Goal: Information Seeking & Learning: Find specific fact

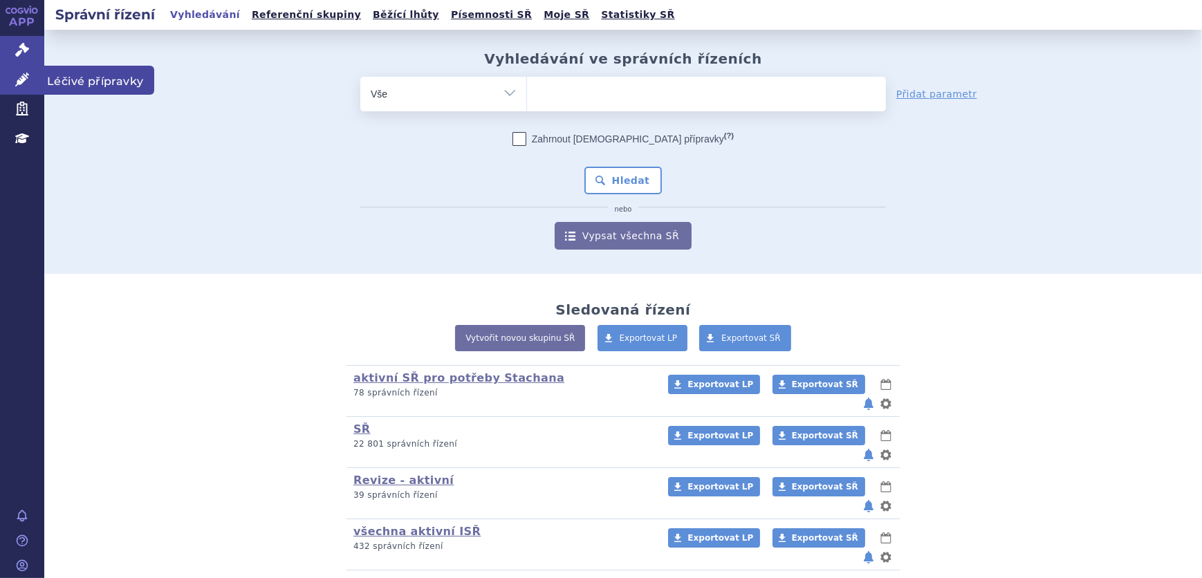
click at [30, 73] on link "Léčivé přípravky" at bounding box center [22, 80] width 44 height 29
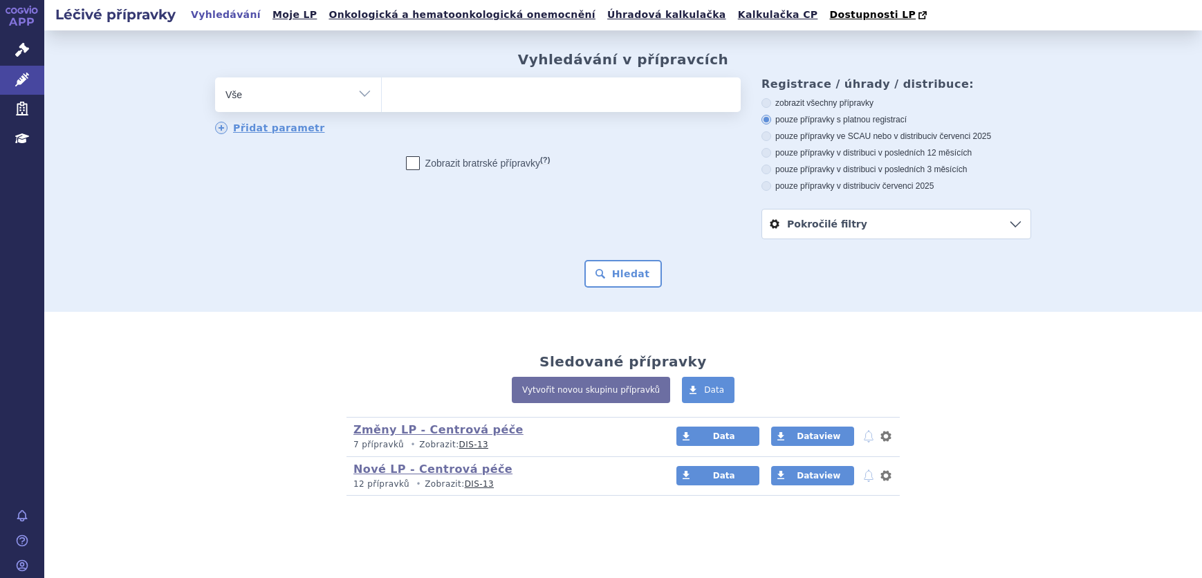
click at [400, 93] on ul at bounding box center [561, 91] width 359 height 29
click at [382, 93] on select at bounding box center [381, 94] width 1 height 35
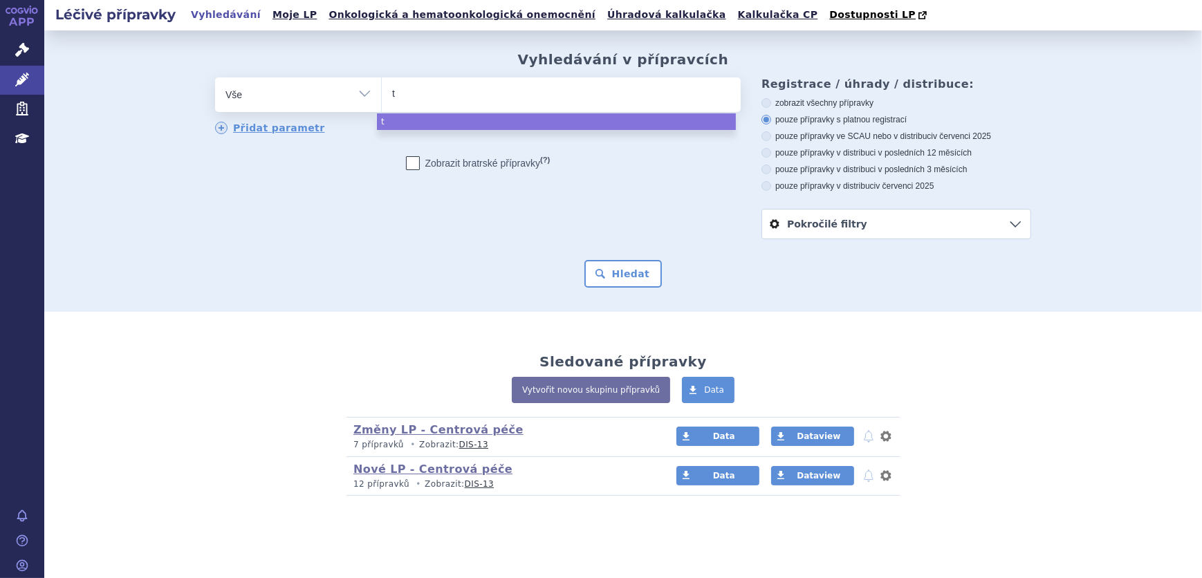
type input "ta"
type input "tak"
type input "takh"
type input "takhzy"
type input "takhzyro"
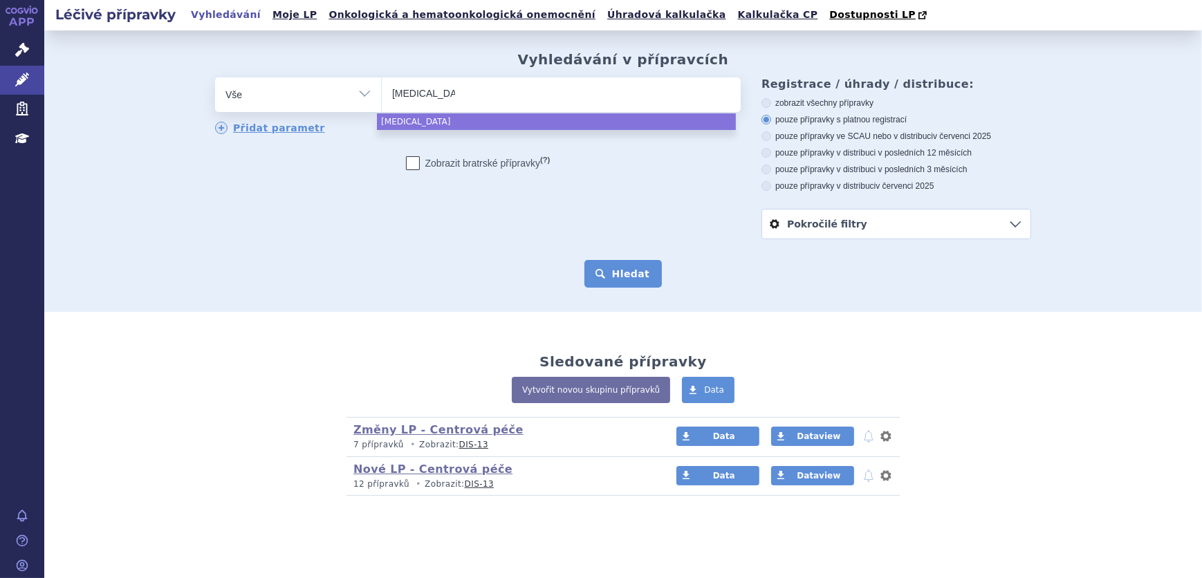
select select "takhzyro"
click at [635, 275] on button "Hledat" at bounding box center [623, 274] width 78 height 28
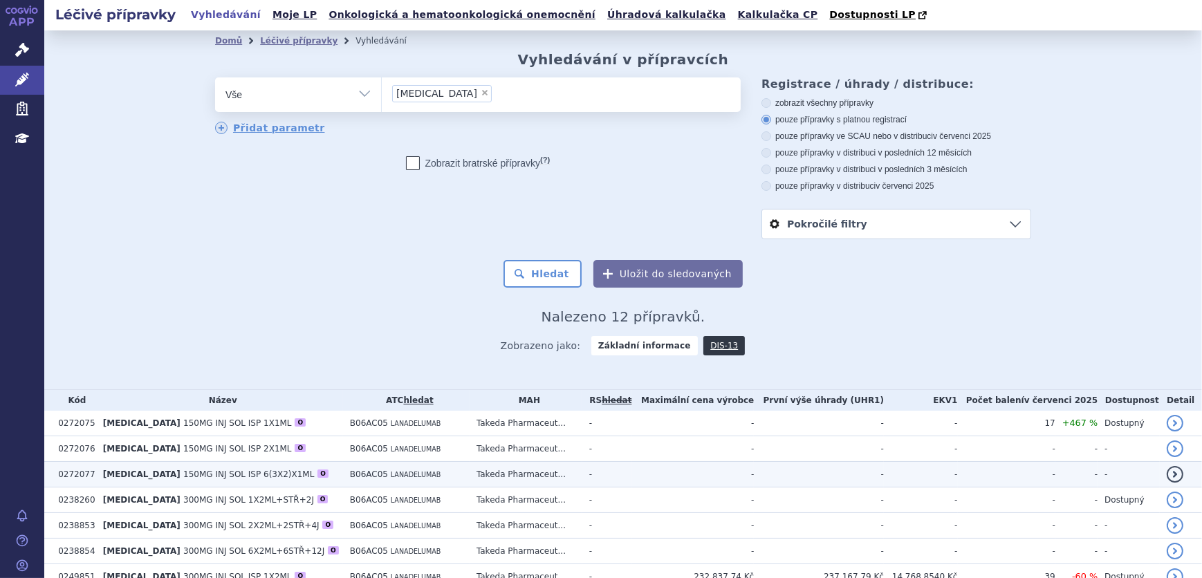
scroll to position [194, 0]
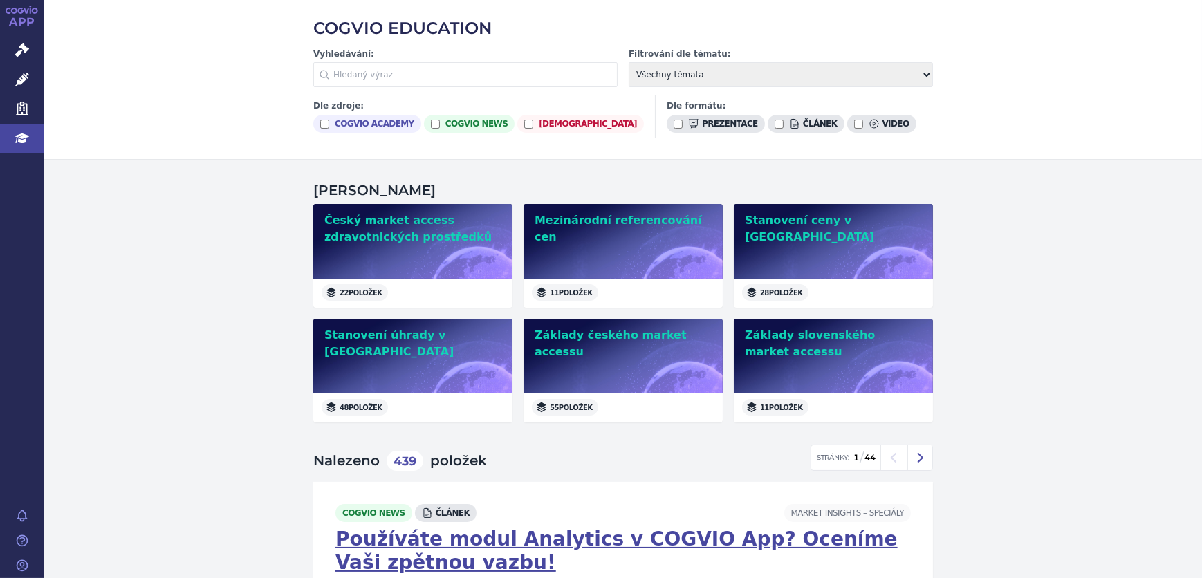
scroll to position [62, 0]
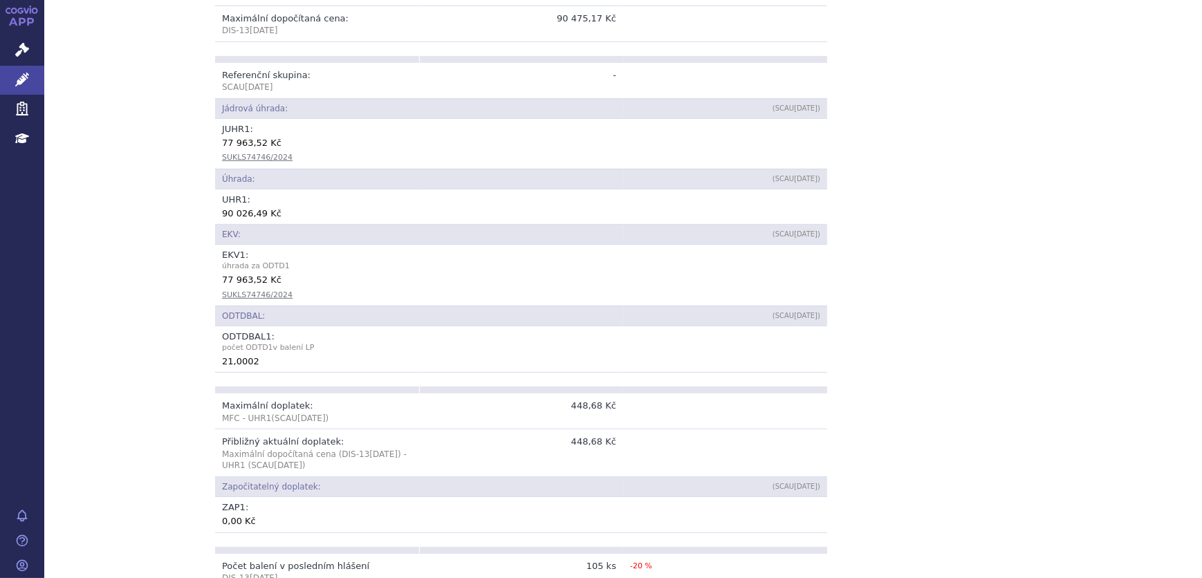
scroll to position [834, 0]
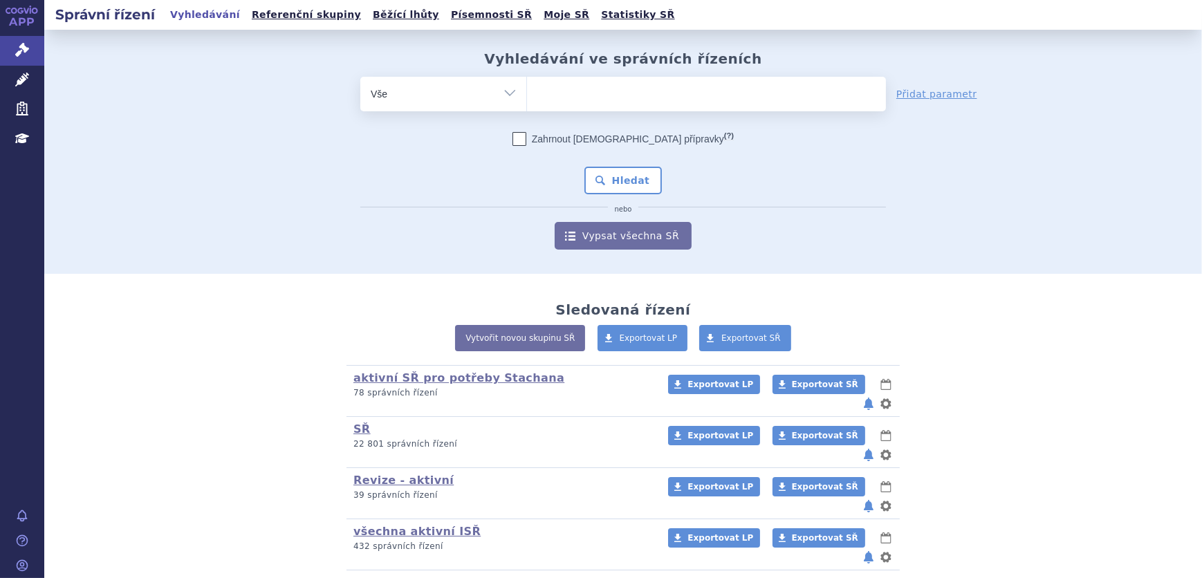
click at [590, 91] on ul at bounding box center [706, 91] width 359 height 29
click at [527, 91] on select at bounding box center [526, 93] width 1 height 35
paste input "COLISTIMETHATE ACCORD"
type input "COLISTIMETHATE ACCORD"
select select "COLISTIMETHATE ACCORD"
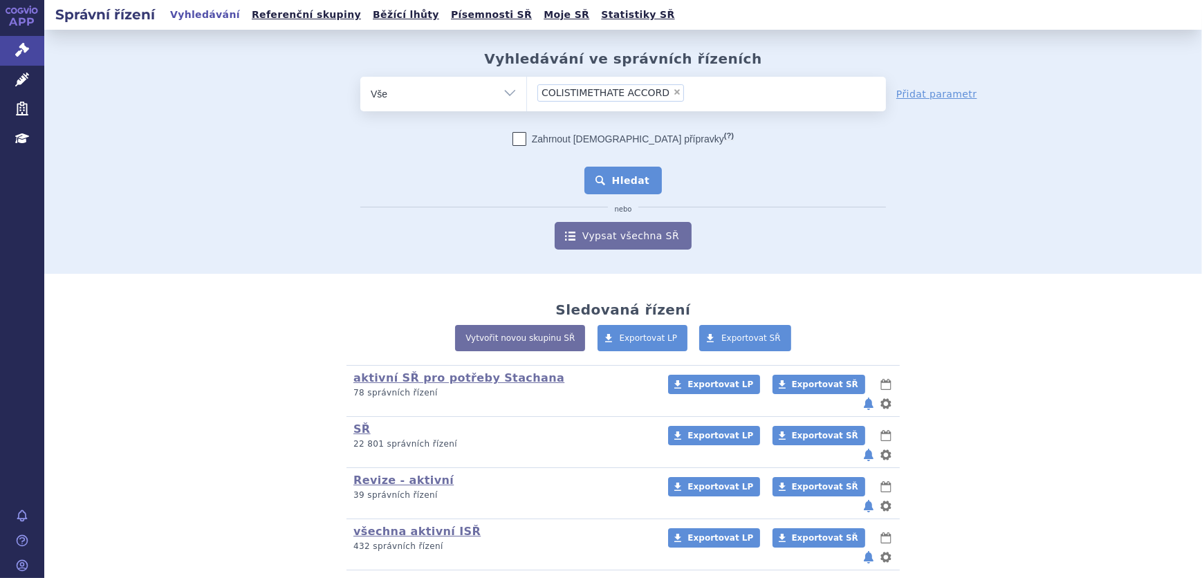
click at [637, 176] on button "Hledat" at bounding box center [623, 181] width 78 height 28
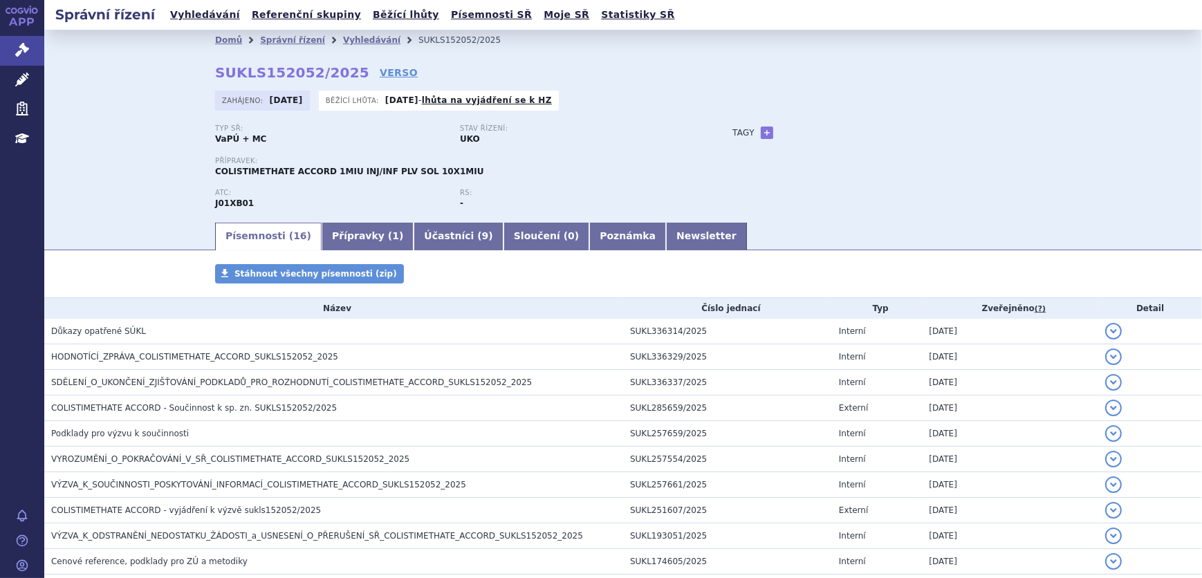
click at [155, 352] on span "HODNOTÍCÍ_ZPRÁVA_COLISTIMETHATE_ACCORD_SUKLS152052_2025" at bounding box center [194, 357] width 287 height 10
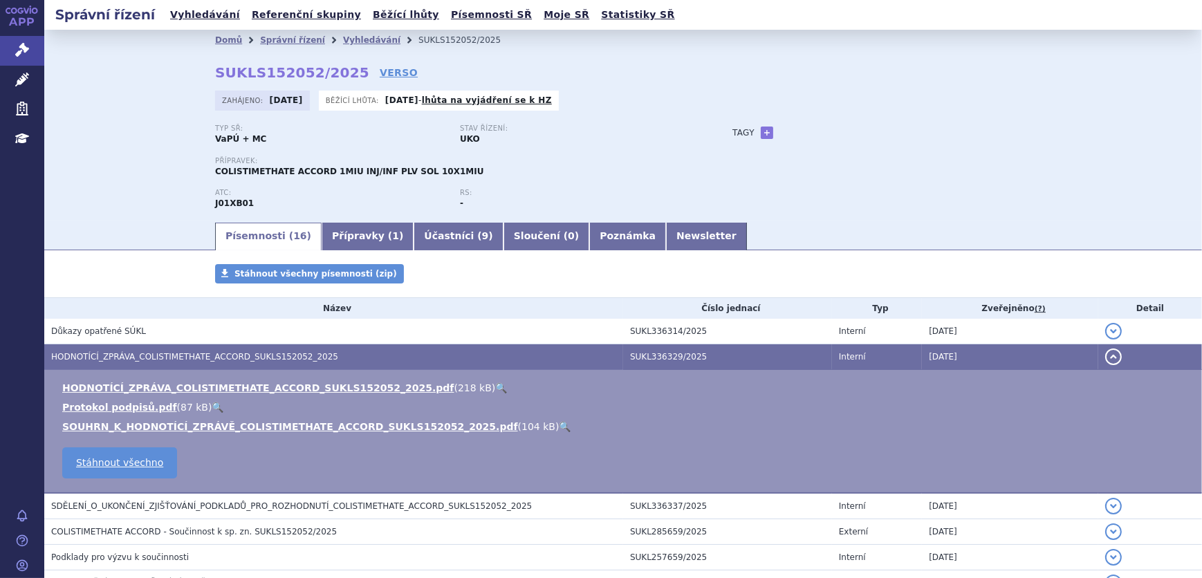
click at [495, 387] on link "🔍" at bounding box center [501, 387] width 12 height 11
